Goal: Navigation & Orientation: Find specific page/section

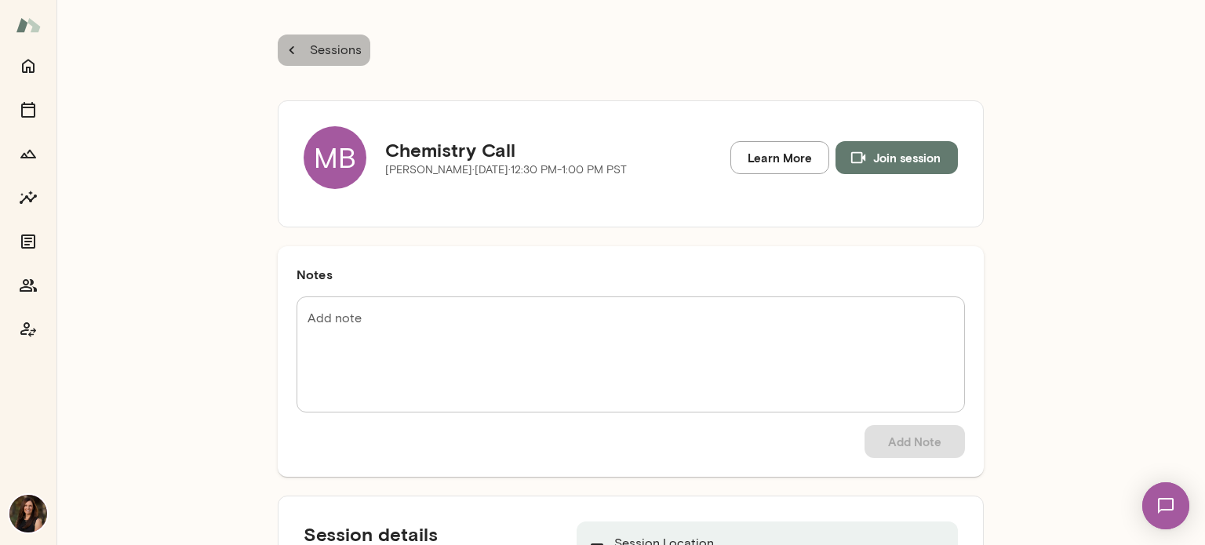
click at [320, 45] on p "Sessions" at bounding box center [334, 50] width 55 height 19
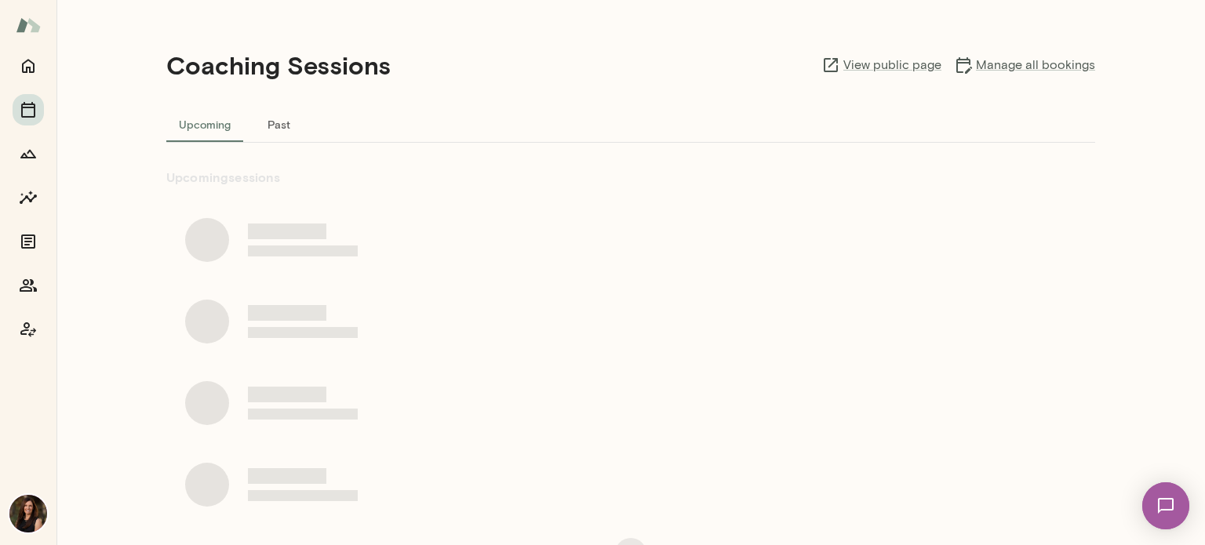
click at [13, 294] on div at bounding box center [28, 197] width 31 height 295
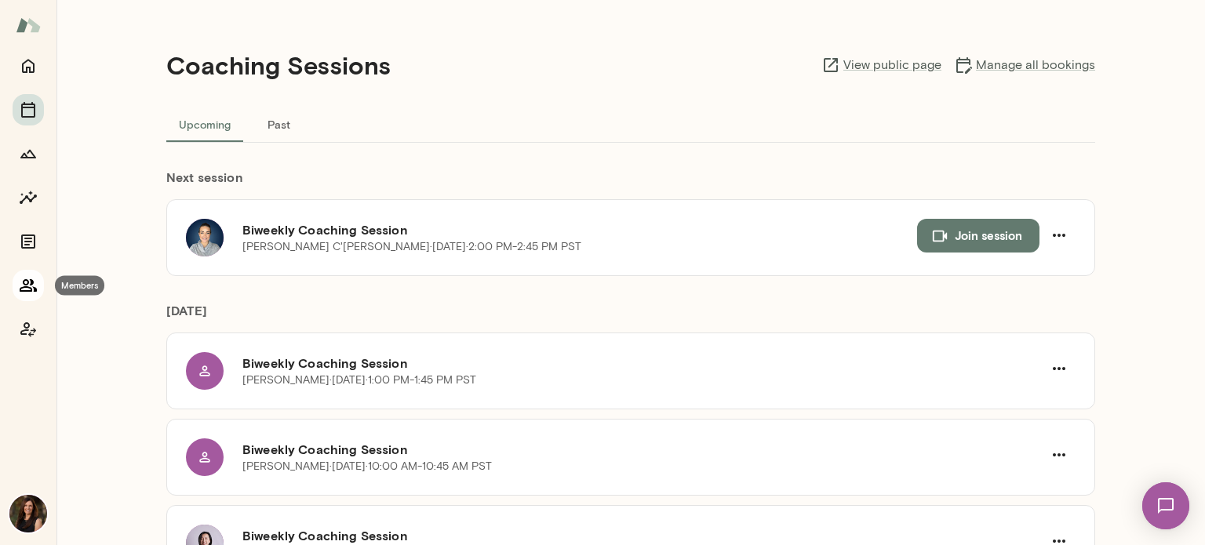
click at [26, 276] on icon "Members" at bounding box center [28, 285] width 19 height 19
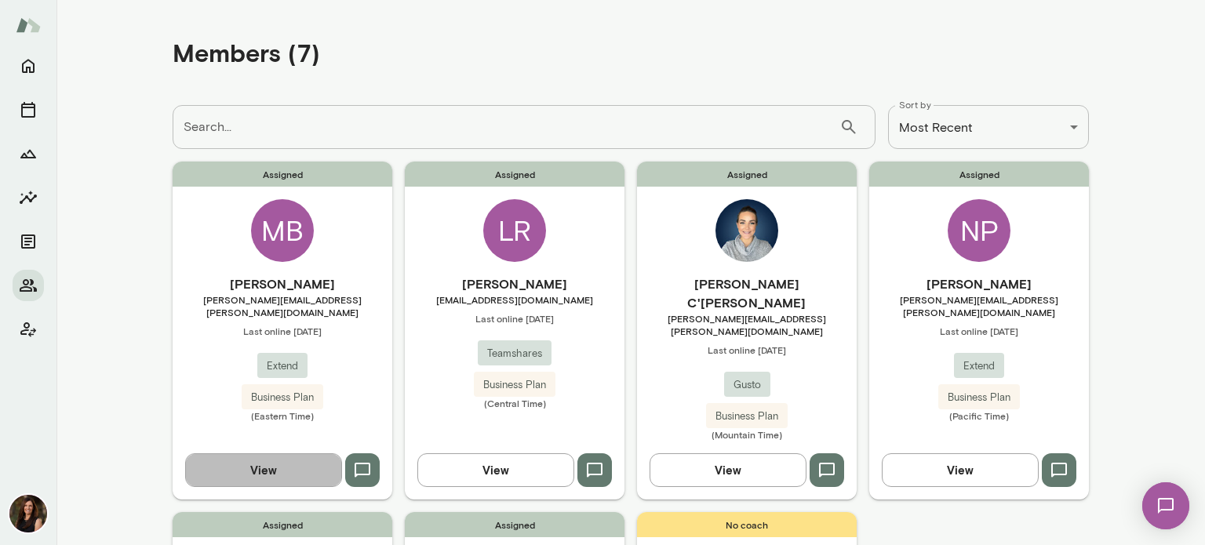
click at [314, 453] on button "View" at bounding box center [263, 469] width 157 height 33
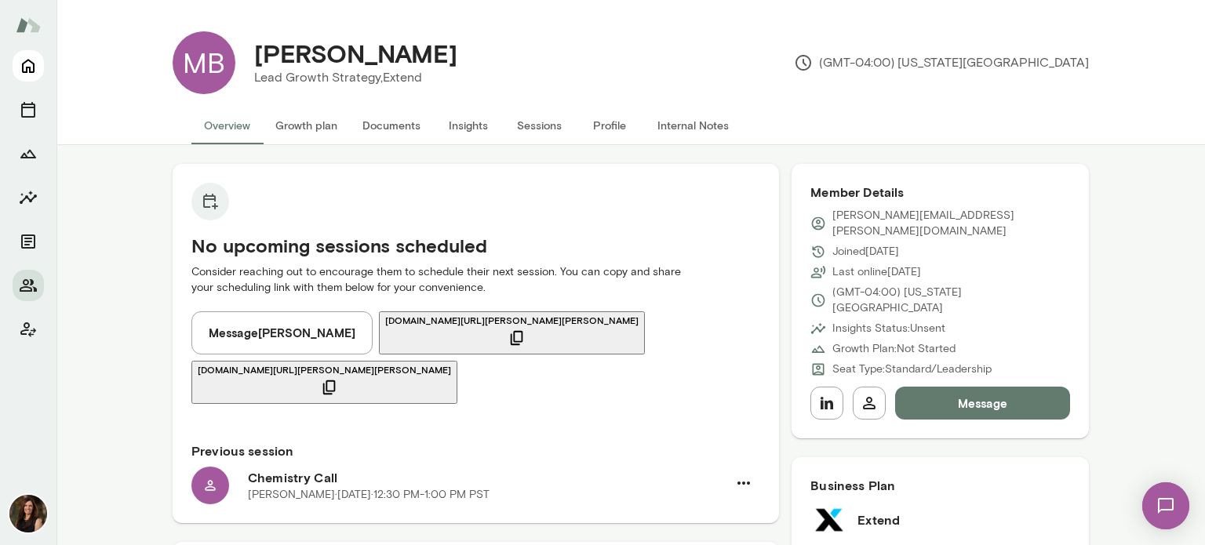
click at [20, 68] on icon "Home" at bounding box center [28, 65] width 19 height 19
